Goal: Information Seeking & Learning: Learn about a topic

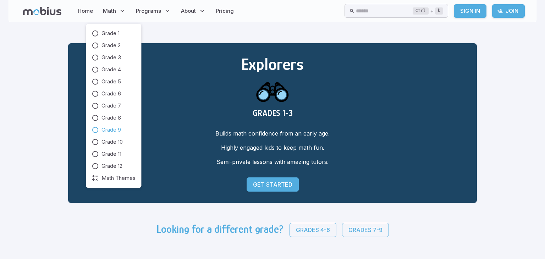
click at [93, 131] on icon at bounding box center [95, 129] width 7 height 7
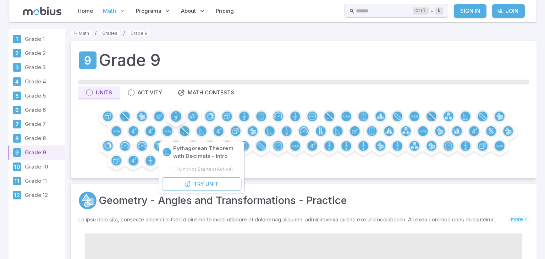
scroll to position [73, 0]
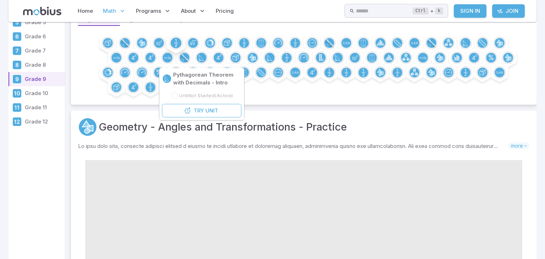
click at [178, 43] on circle at bounding box center [176, 43] width 11 height 11
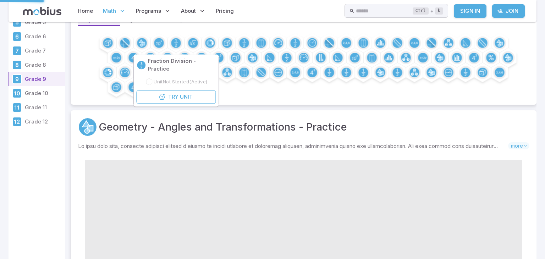
click at [186, 96] on div "Fraction Division - Practice Unit Not Started (Active) Try Unit" at bounding box center [176, 80] width 87 height 52
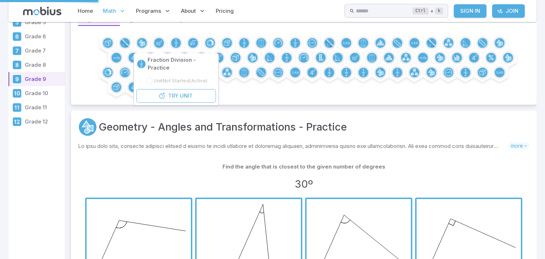
click at [164, 199] on span "button" at bounding box center [139, 251] width 104 height 104
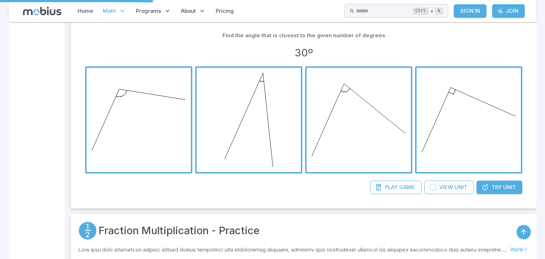
scroll to position [0, 0]
